Goal: Task Accomplishment & Management: Manage account settings

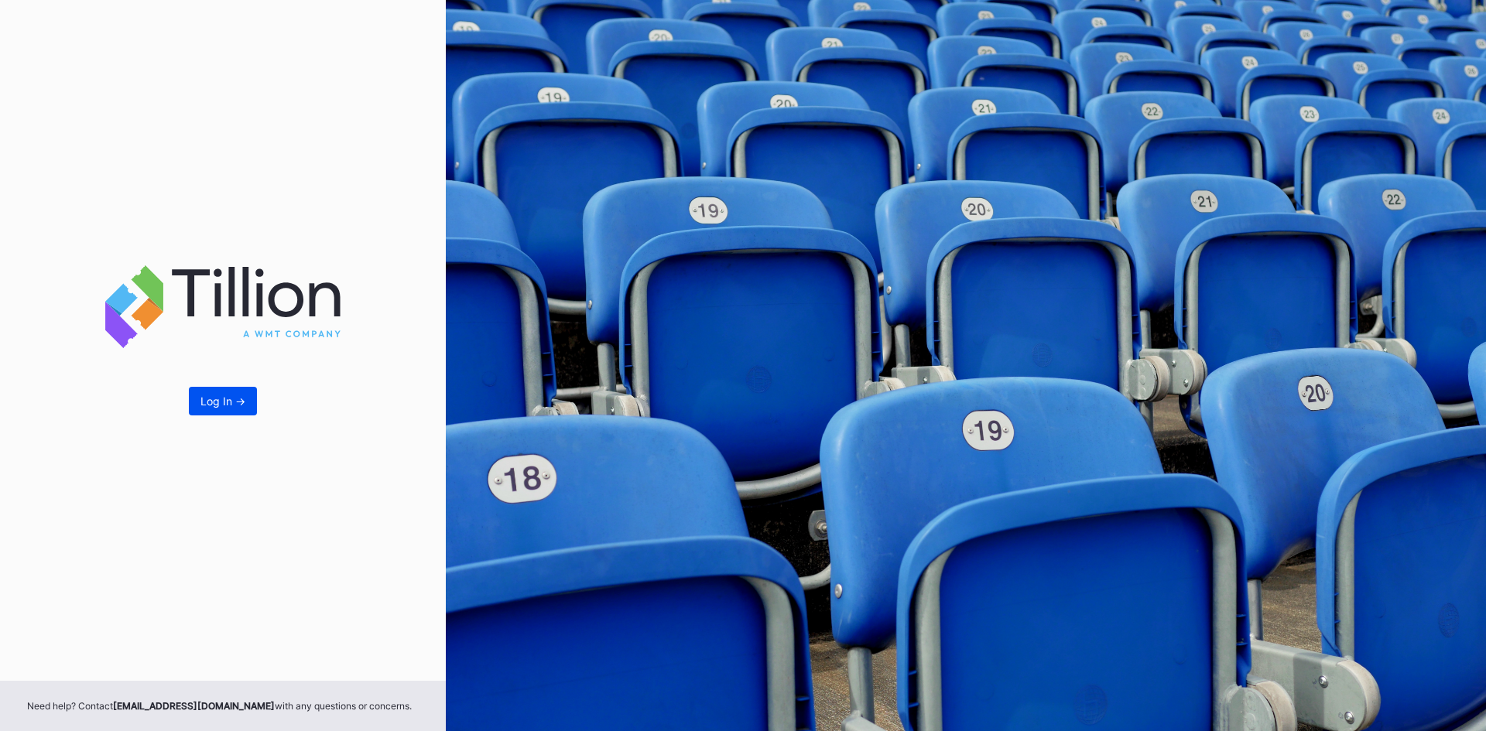
click at [244, 400] on div "Log In ->" at bounding box center [222, 401] width 45 height 13
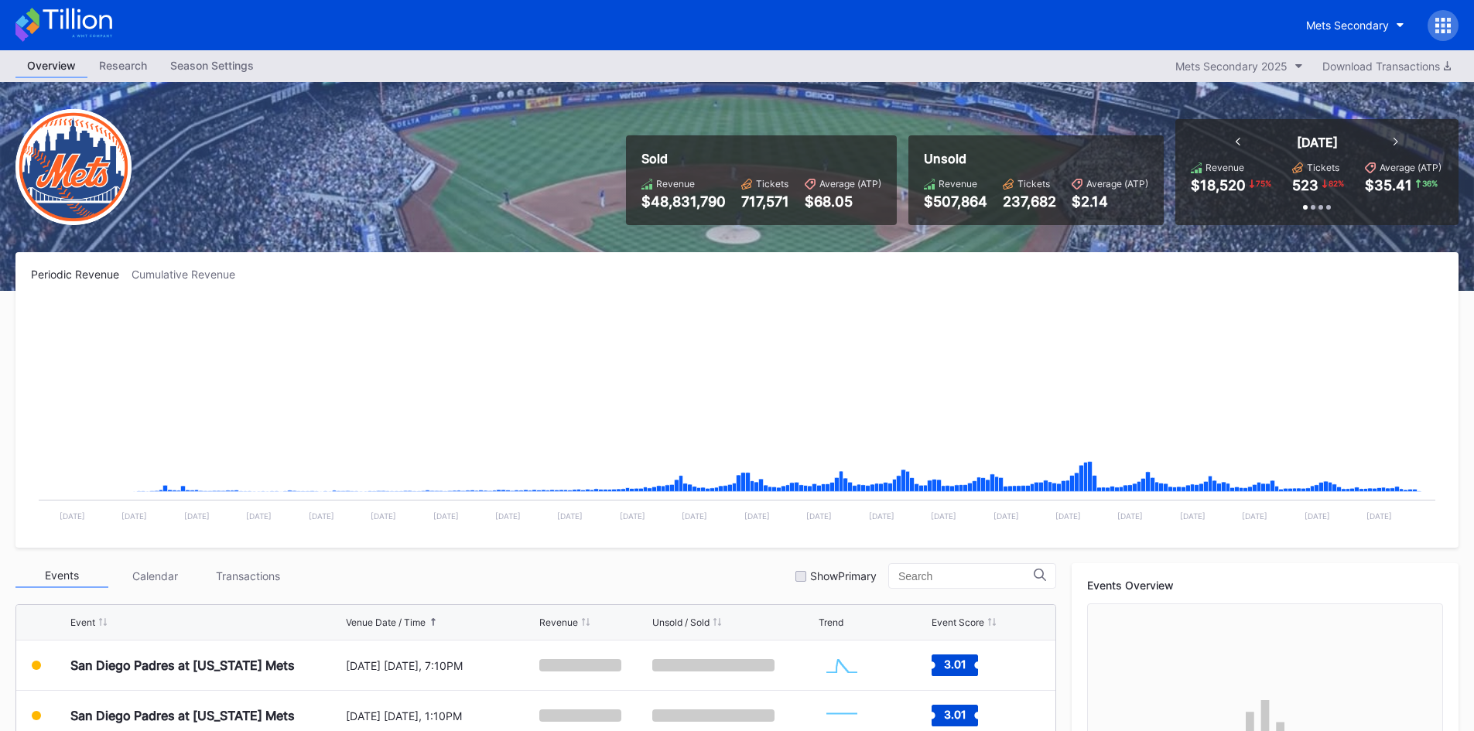
scroll to position [232, 0]
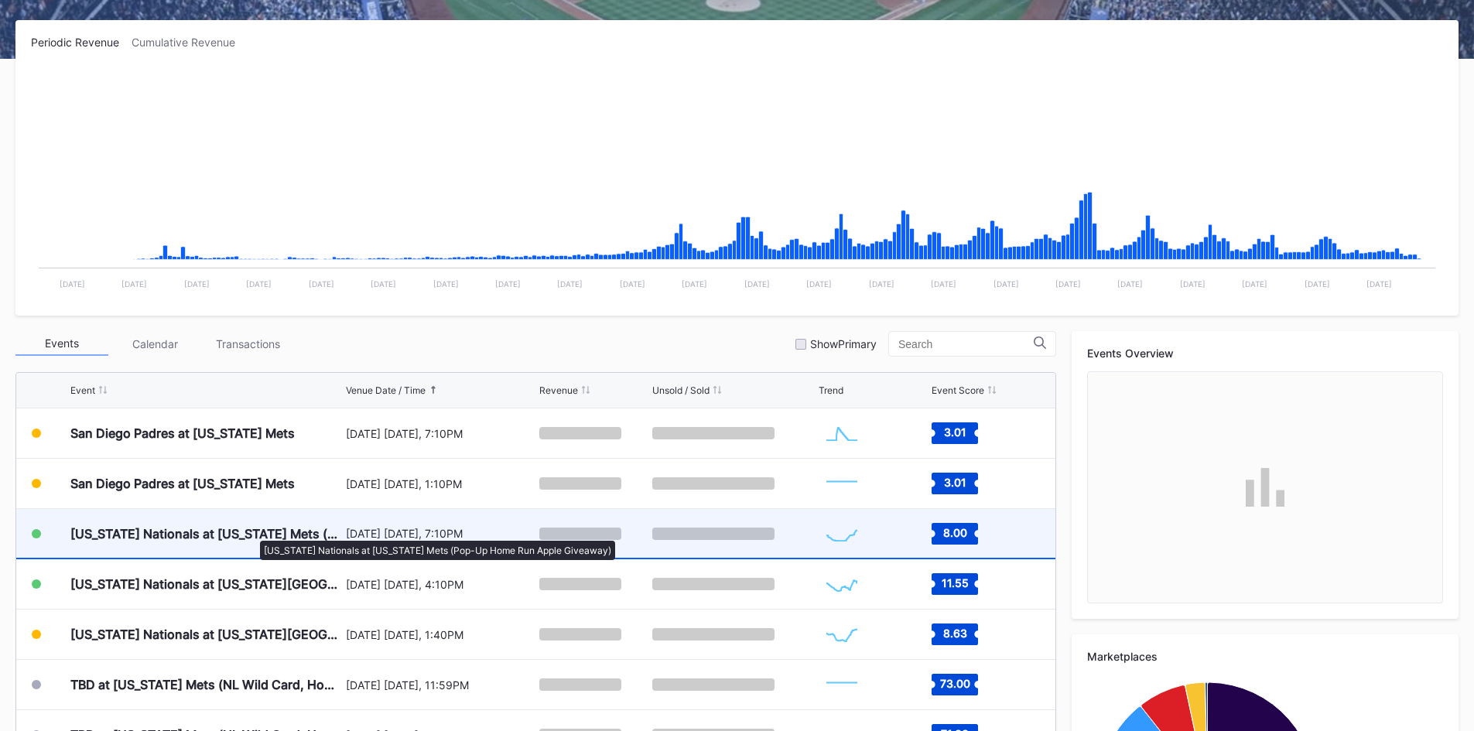
click at [252, 533] on div "[US_STATE] Nationals at [US_STATE] Mets (Pop-Up Home Run Apple Giveaway)" at bounding box center [206, 533] width 272 height 15
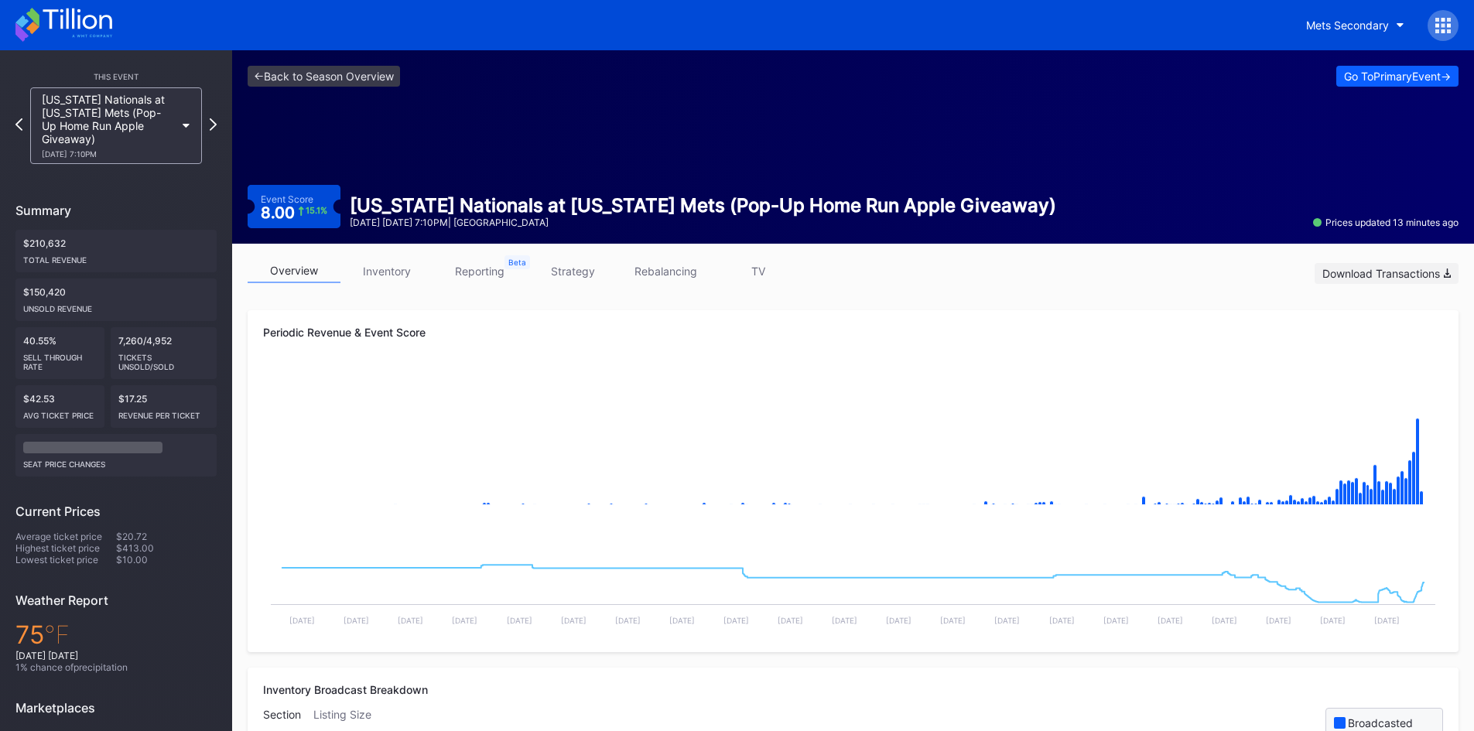
click at [1392, 265] on button "Download Transactions" at bounding box center [1387, 273] width 144 height 21
click at [406, 279] on link "inventory" at bounding box center [386, 271] width 93 height 24
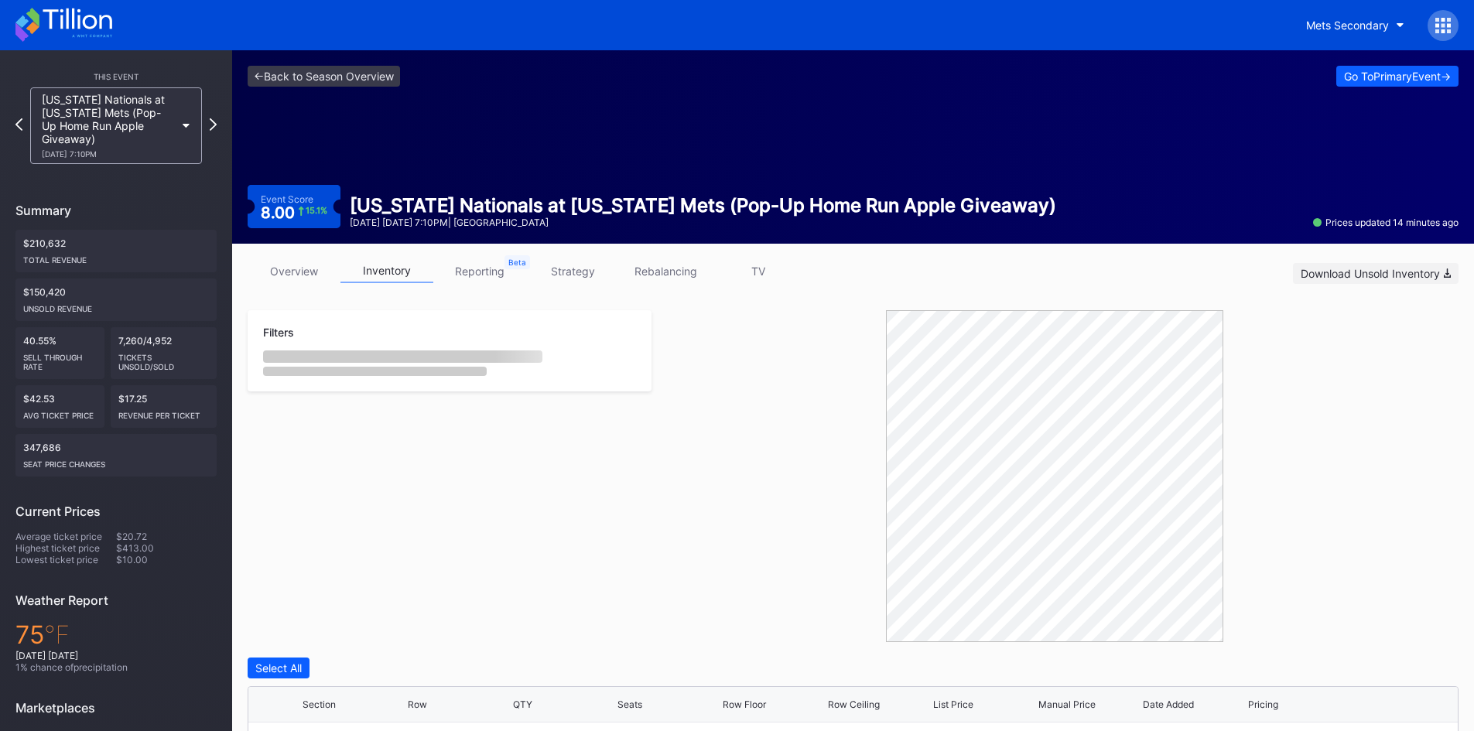
click at [1380, 272] on div "Download Unsold Inventory" at bounding box center [1376, 273] width 150 height 13
